Goal: Check status: Check status

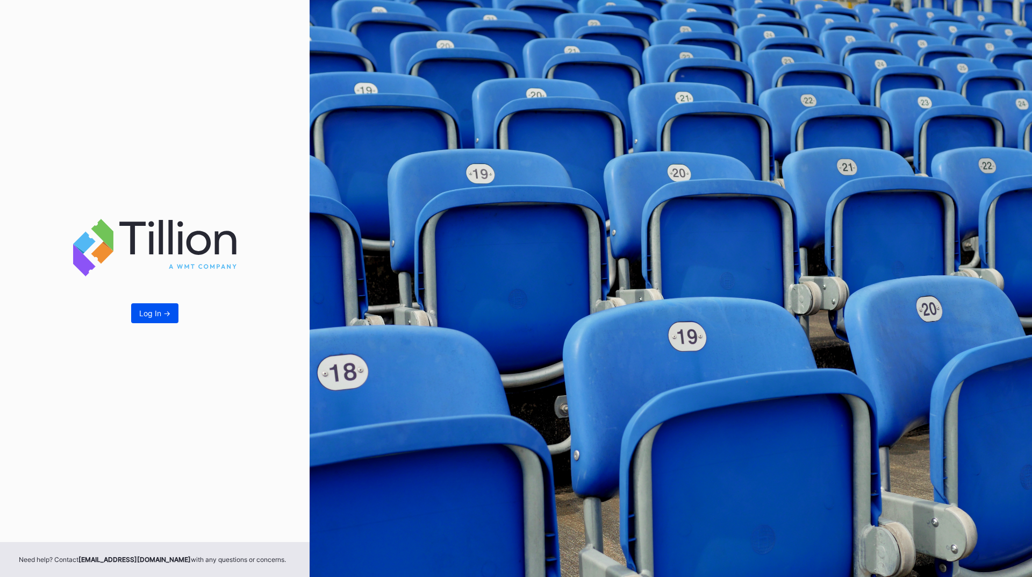
click at [149, 317] on div "Log In ->" at bounding box center [154, 313] width 31 height 9
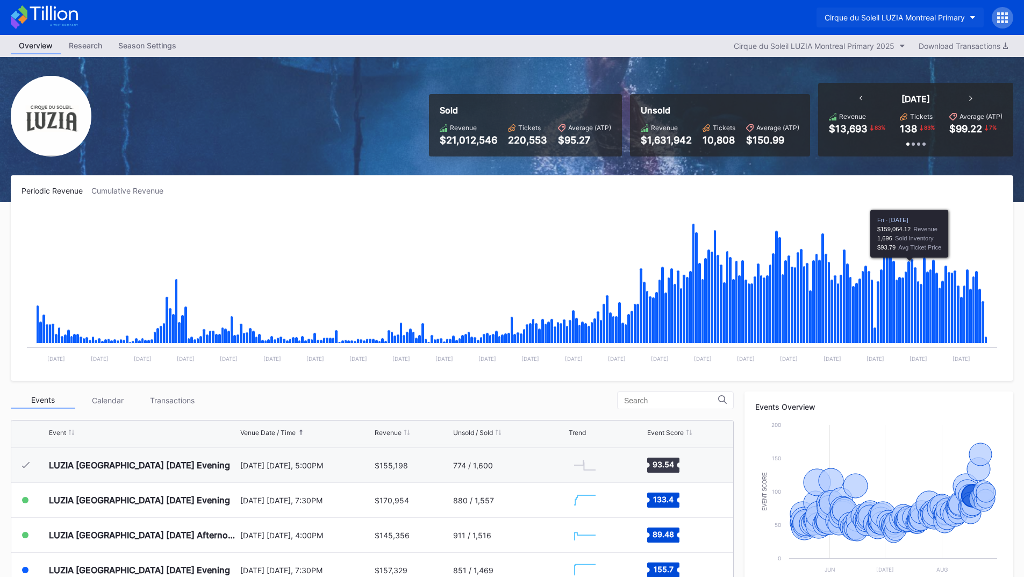
click at [940, 23] on button "Cirque du Soleil LUZIA Montreal Primary" at bounding box center [900, 18] width 167 height 20
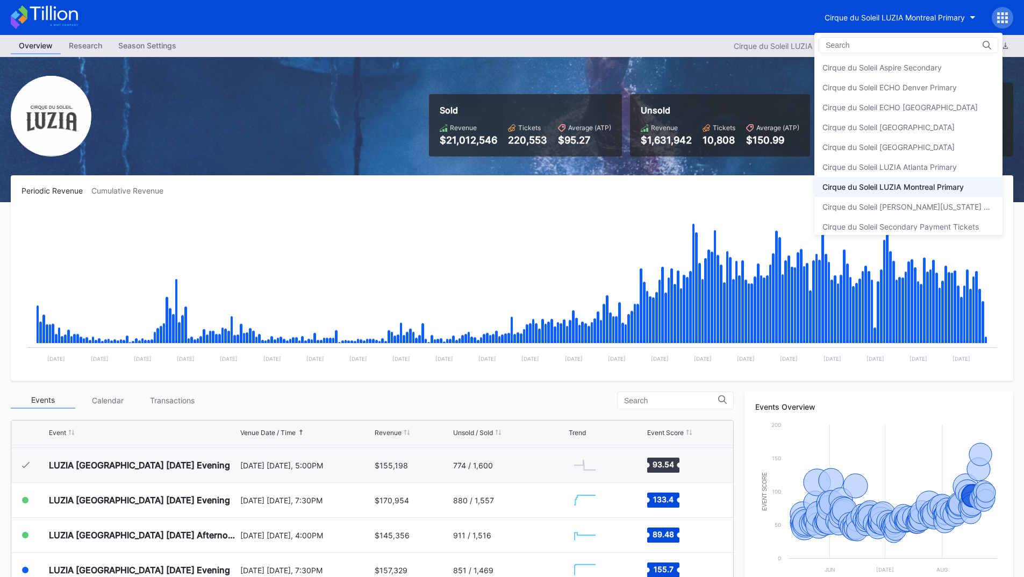
scroll to position [6, 0]
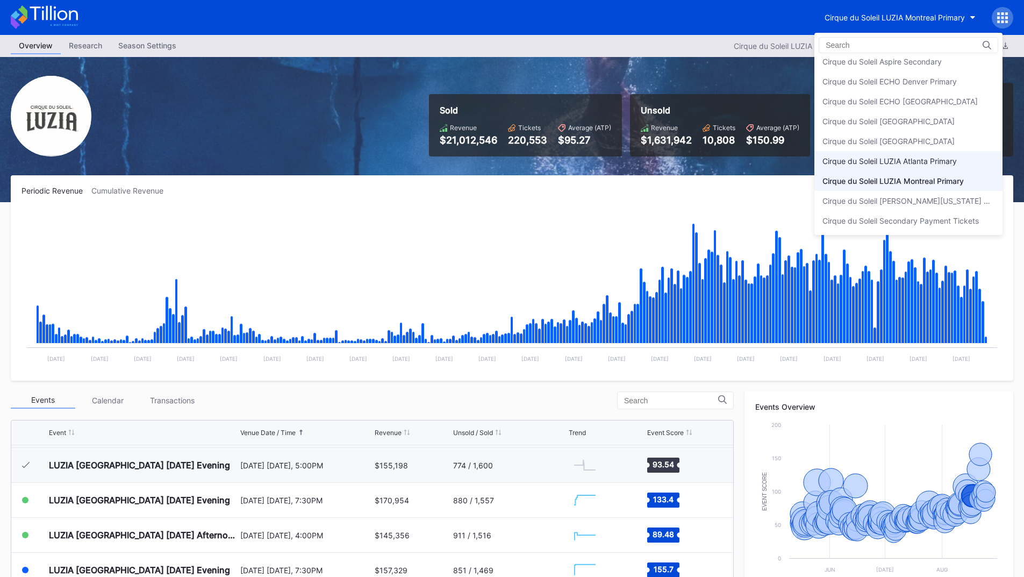
click at [947, 161] on div "Cirque du Soleil LUZIA Atlanta Primary" at bounding box center [890, 160] width 134 height 9
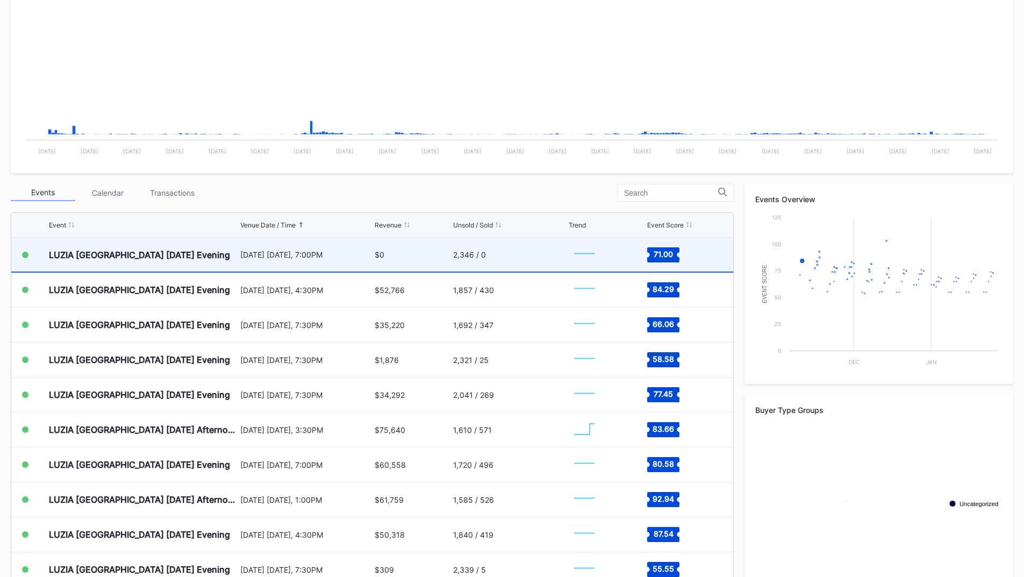
scroll to position [215, 0]
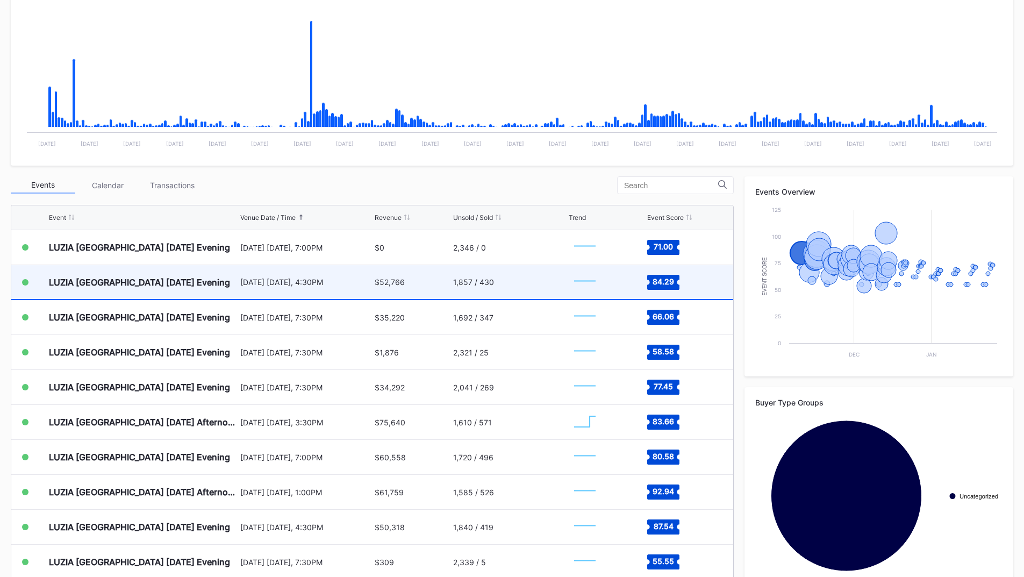
click at [418, 289] on div "$52,766" at bounding box center [412, 282] width 75 height 34
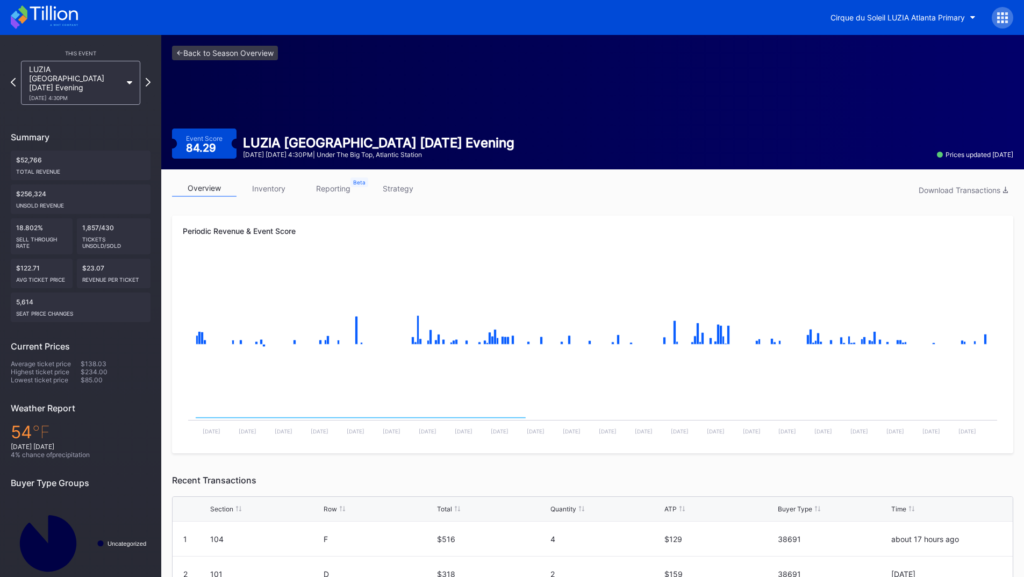
click at [327, 189] on link "reporting" at bounding box center [333, 188] width 65 height 17
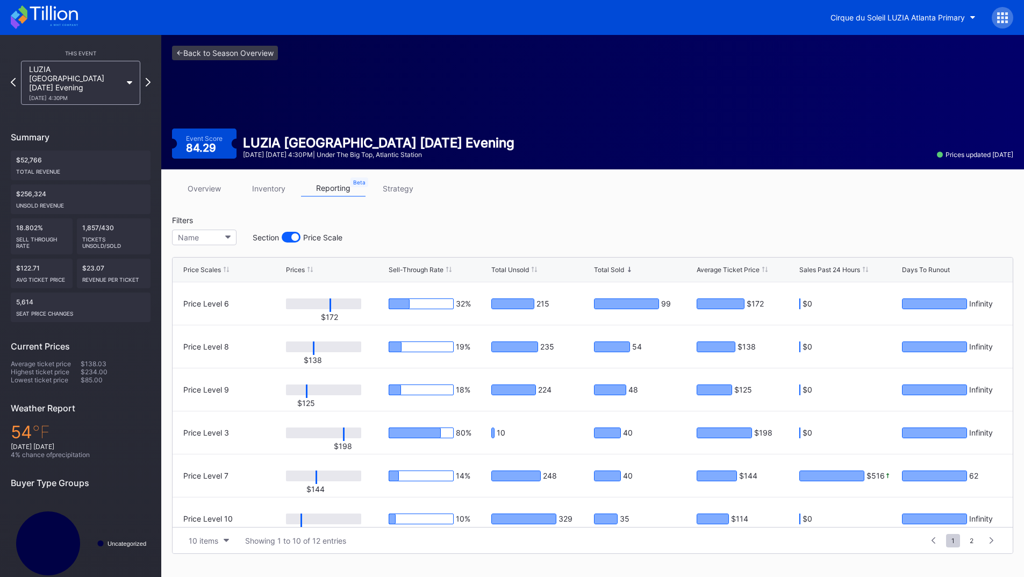
click at [272, 194] on link "inventory" at bounding box center [269, 188] width 65 height 17
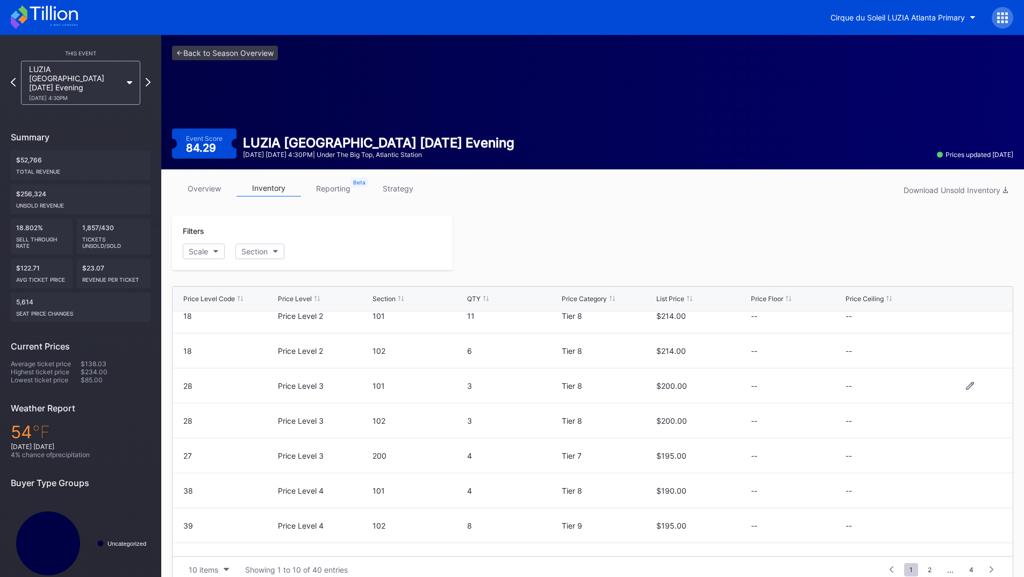
scroll to position [105, 0]
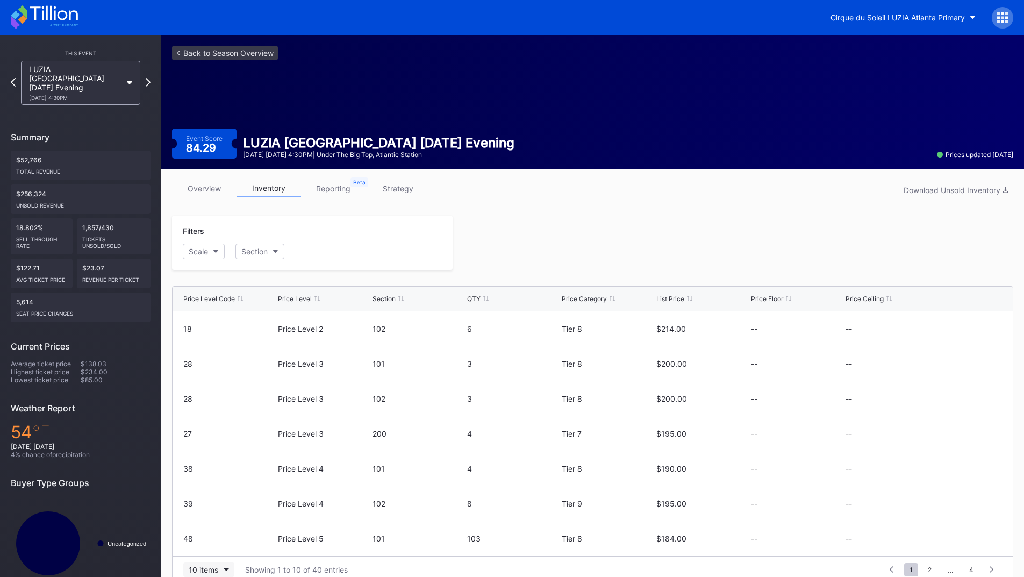
click at [209, 568] on div "10 items" at bounding box center [204, 569] width 30 height 9
click at [212, 547] on div "200 items" at bounding box center [208, 542] width 35 height 9
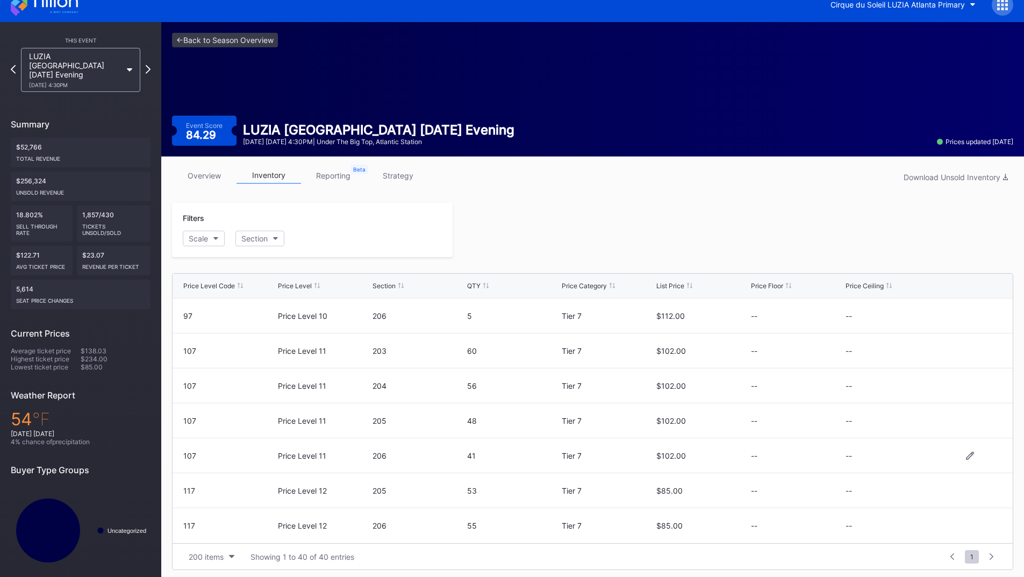
scroll to position [17, 0]
